Goal: Task Accomplishment & Management: Manage account settings

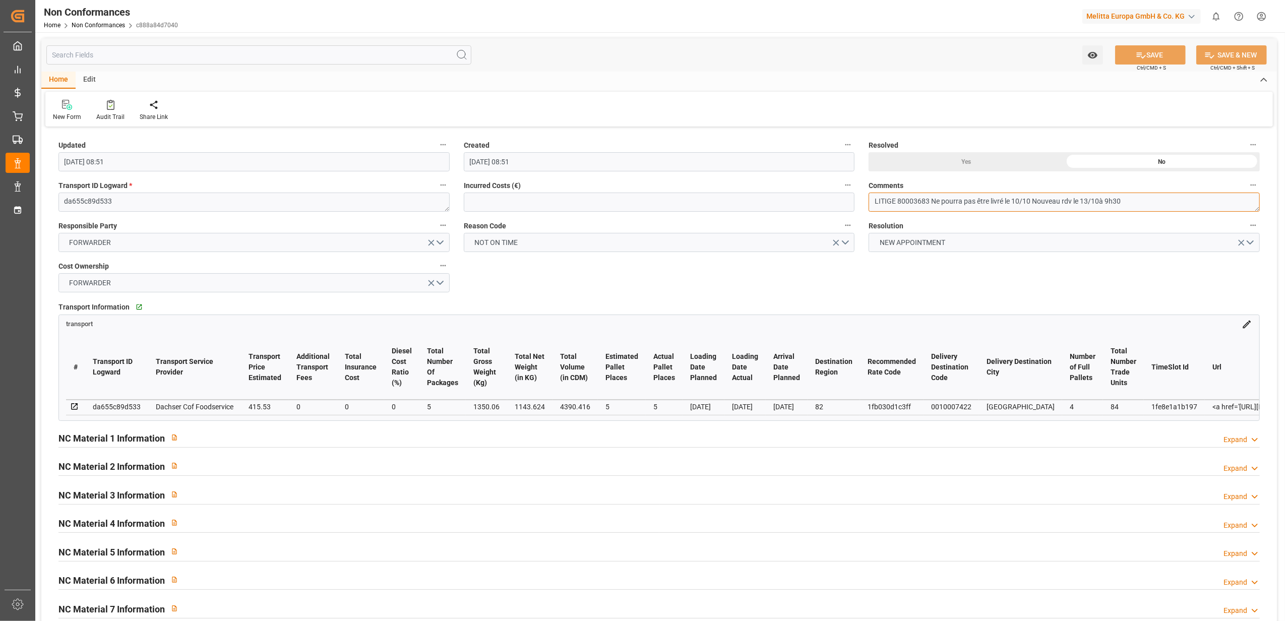
click at [1099, 200] on textarea "LITIGE 80003683 Ne pourra pas être livré le 10/10 Nouveau rdv le 13/10à 9h30" at bounding box center [1063, 202] width 391 height 19
type textarea "LITIGE 80003683 Ne pourra pas être livré le 10/10 Nouveau rdv le 13/10 à 9h30"
click at [1140, 51] on icon at bounding box center [1140, 55] width 11 height 11
type input "[DATE] 09:26"
